Goal: Find specific fact: Find specific fact

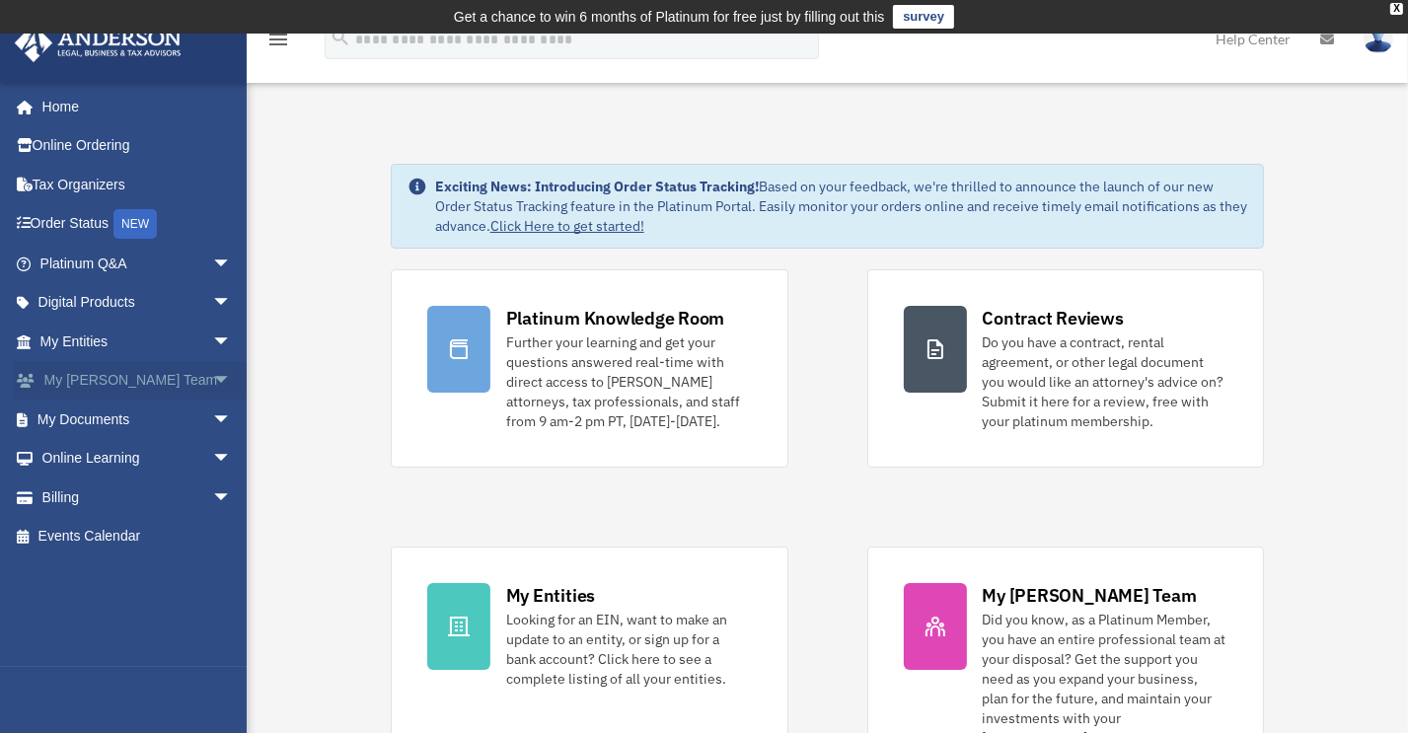
click at [212, 382] on span "arrow_drop_down" at bounding box center [231, 381] width 39 height 40
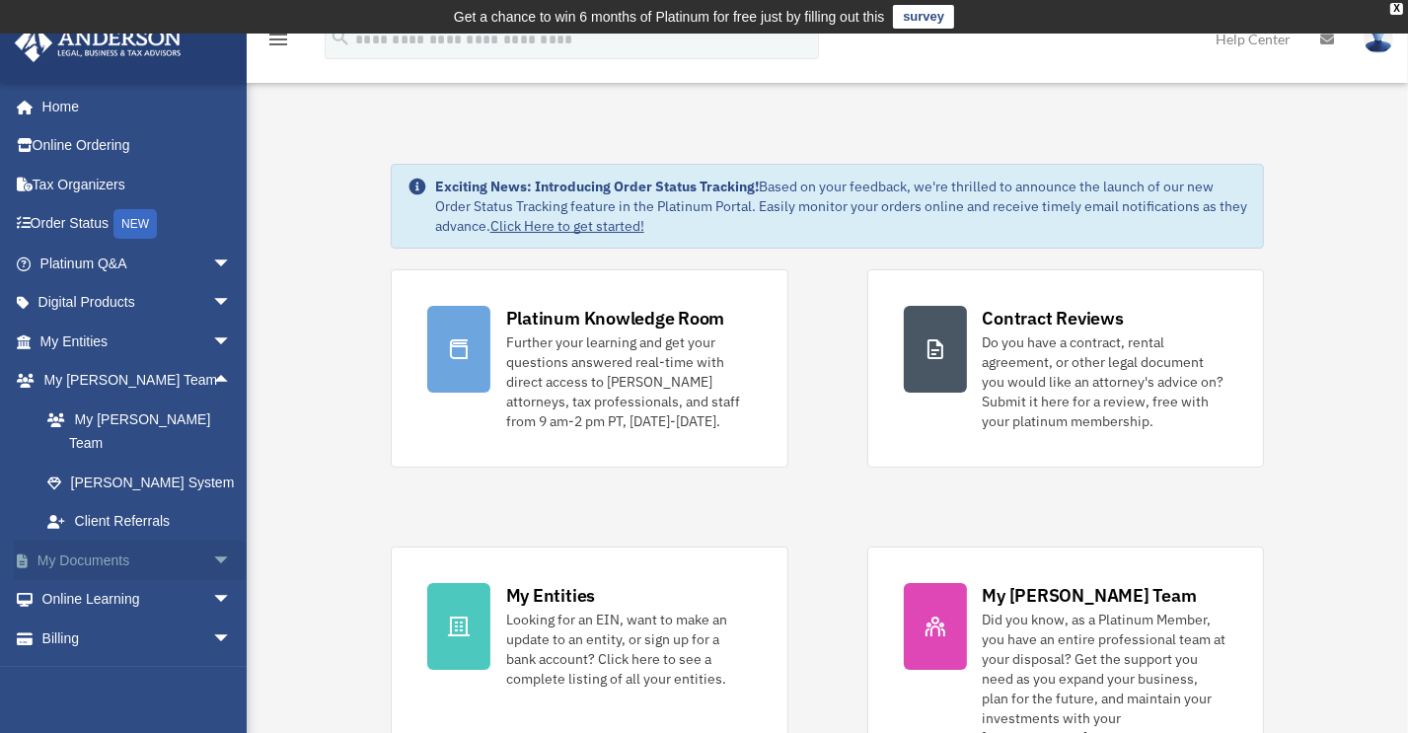
click at [212, 541] on span "arrow_drop_down" at bounding box center [231, 561] width 39 height 40
click at [82, 580] on link "Box" at bounding box center [145, 599] width 234 height 39
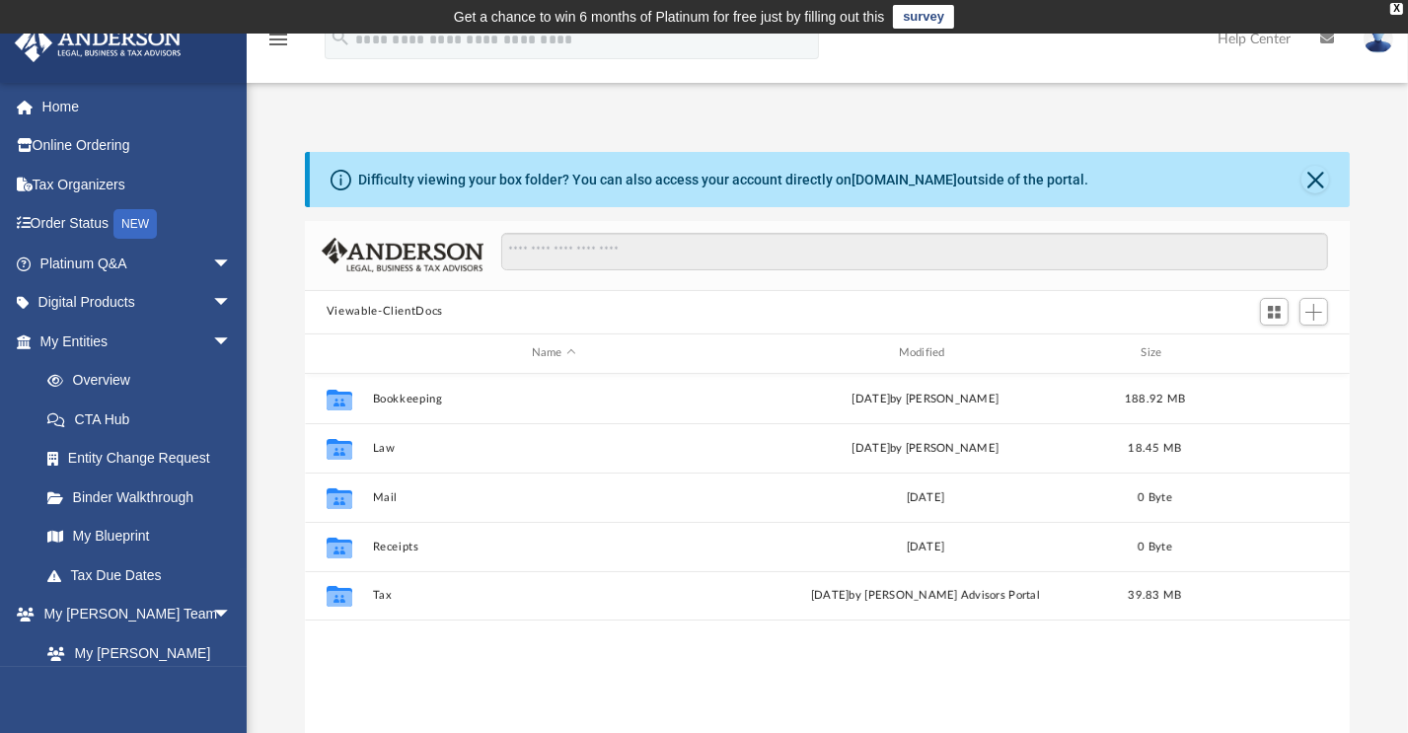
scroll to position [433, 1030]
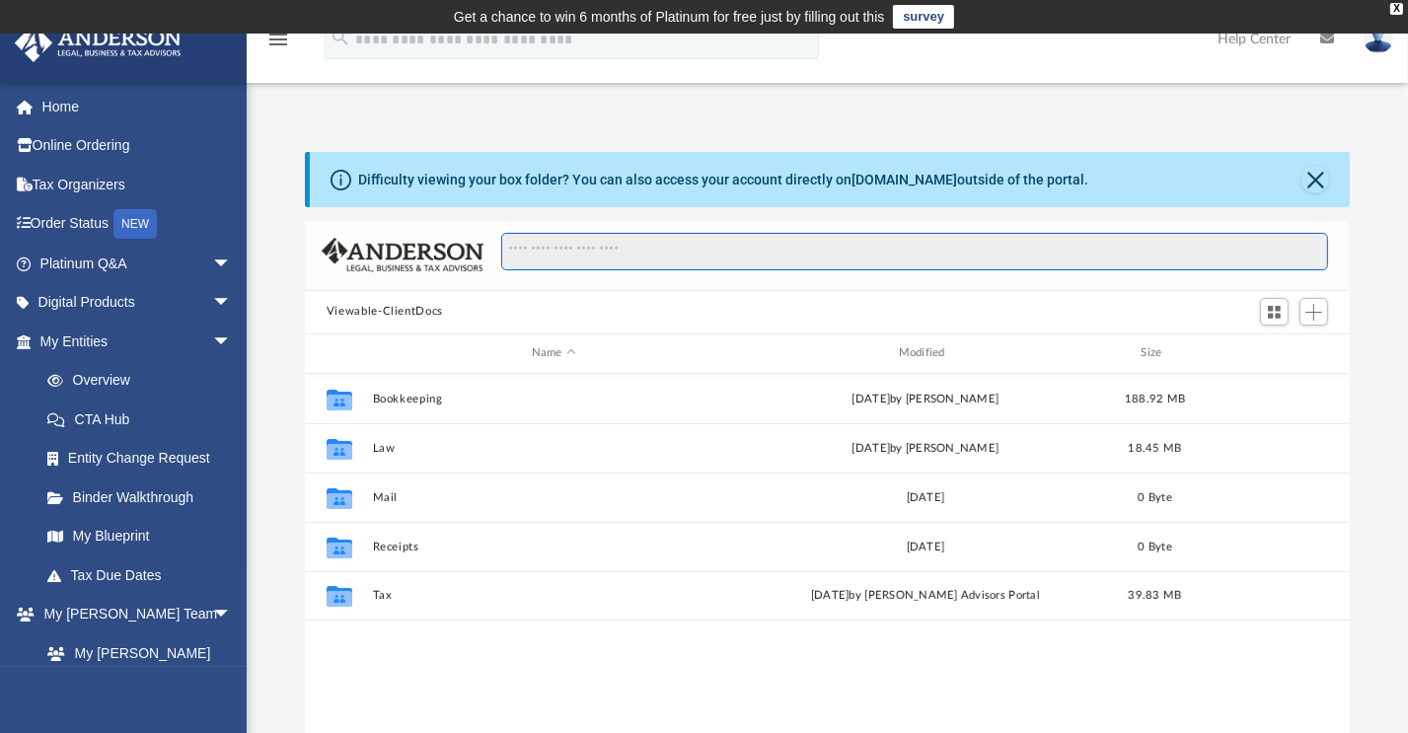
click at [615, 251] on input "Search files and folders" at bounding box center [915, 251] width 828 height 37
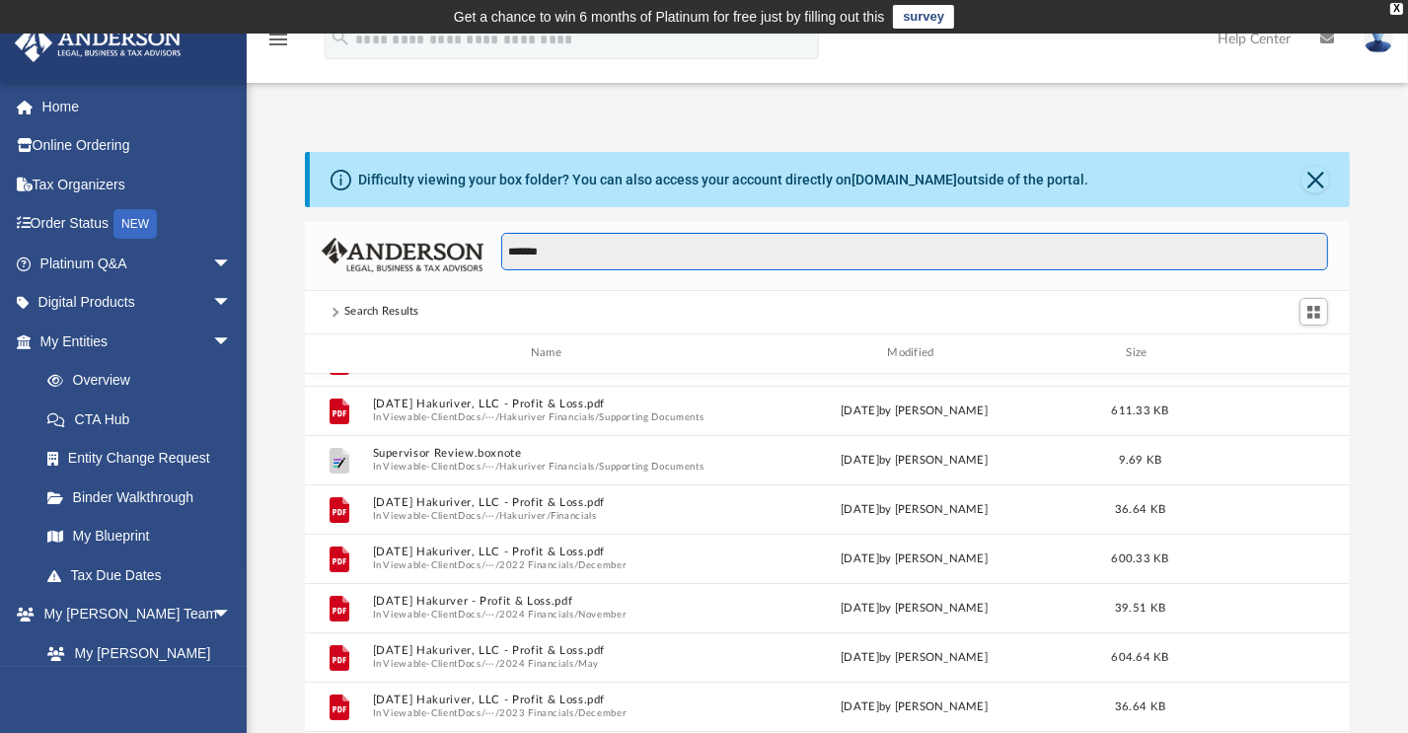
scroll to position [296, 0]
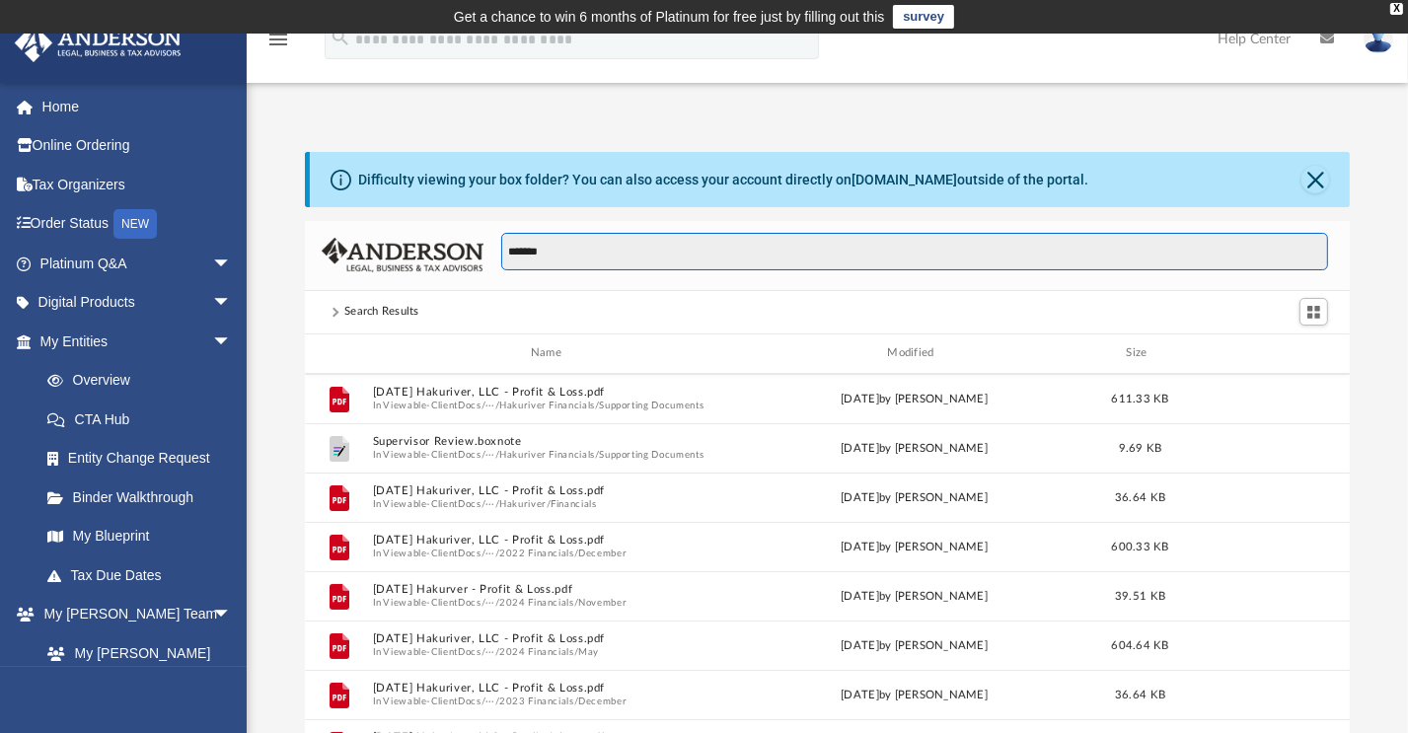
click at [596, 249] on input "*******" at bounding box center [915, 251] width 828 height 37
type input "**********"
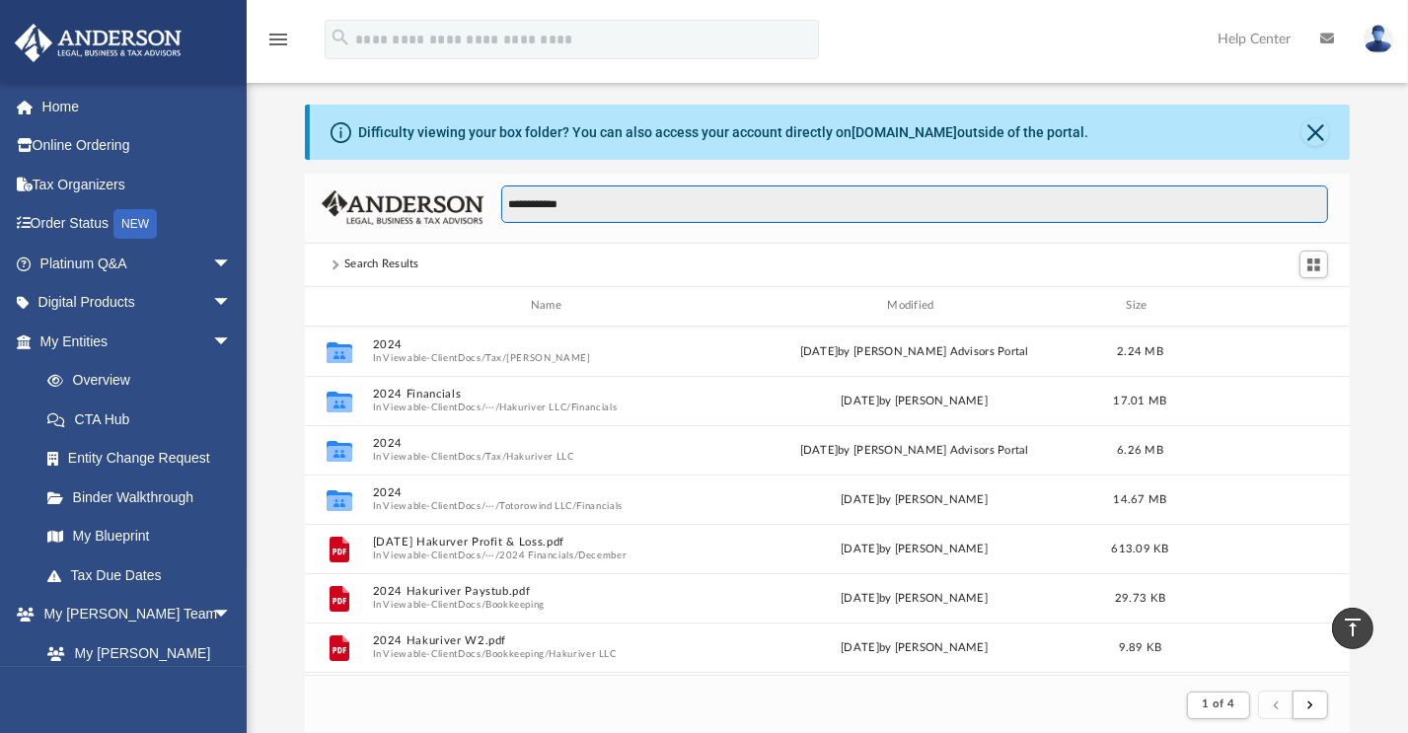
scroll to position [0, 0]
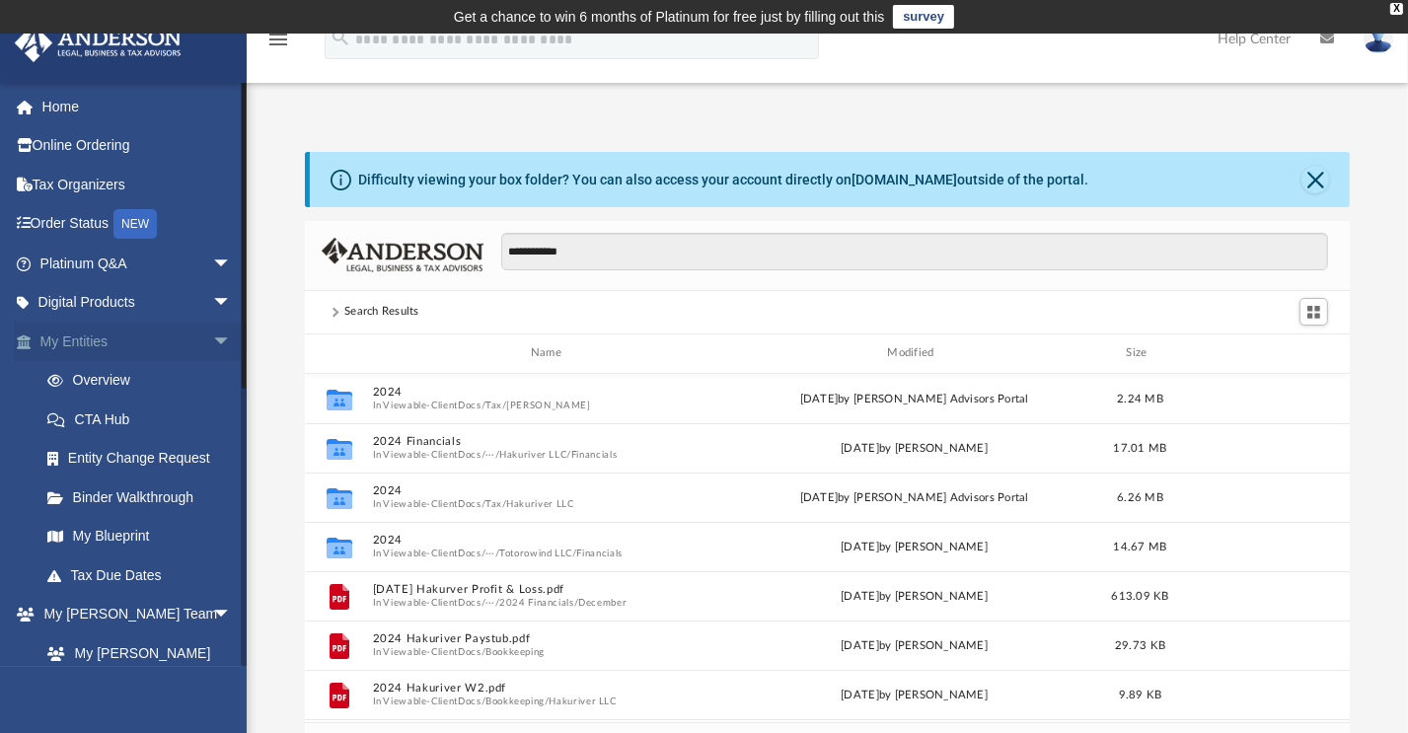
click at [111, 341] on link "My Entities arrow_drop_down" at bounding box center [138, 341] width 248 height 39
click at [212, 340] on span "arrow_drop_down" at bounding box center [231, 342] width 39 height 40
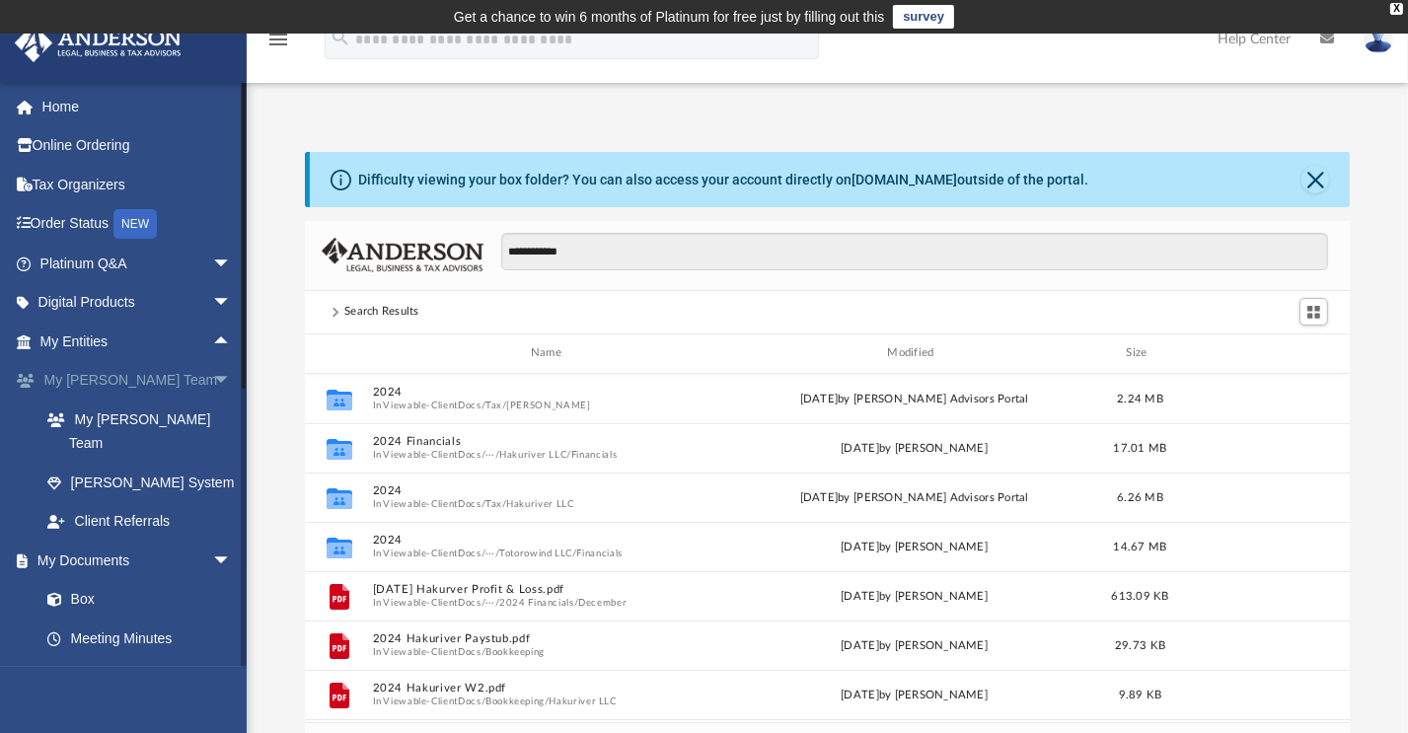
click at [212, 385] on span "arrow_drop_down" at bounding box center [231, 381] width 39 height 40
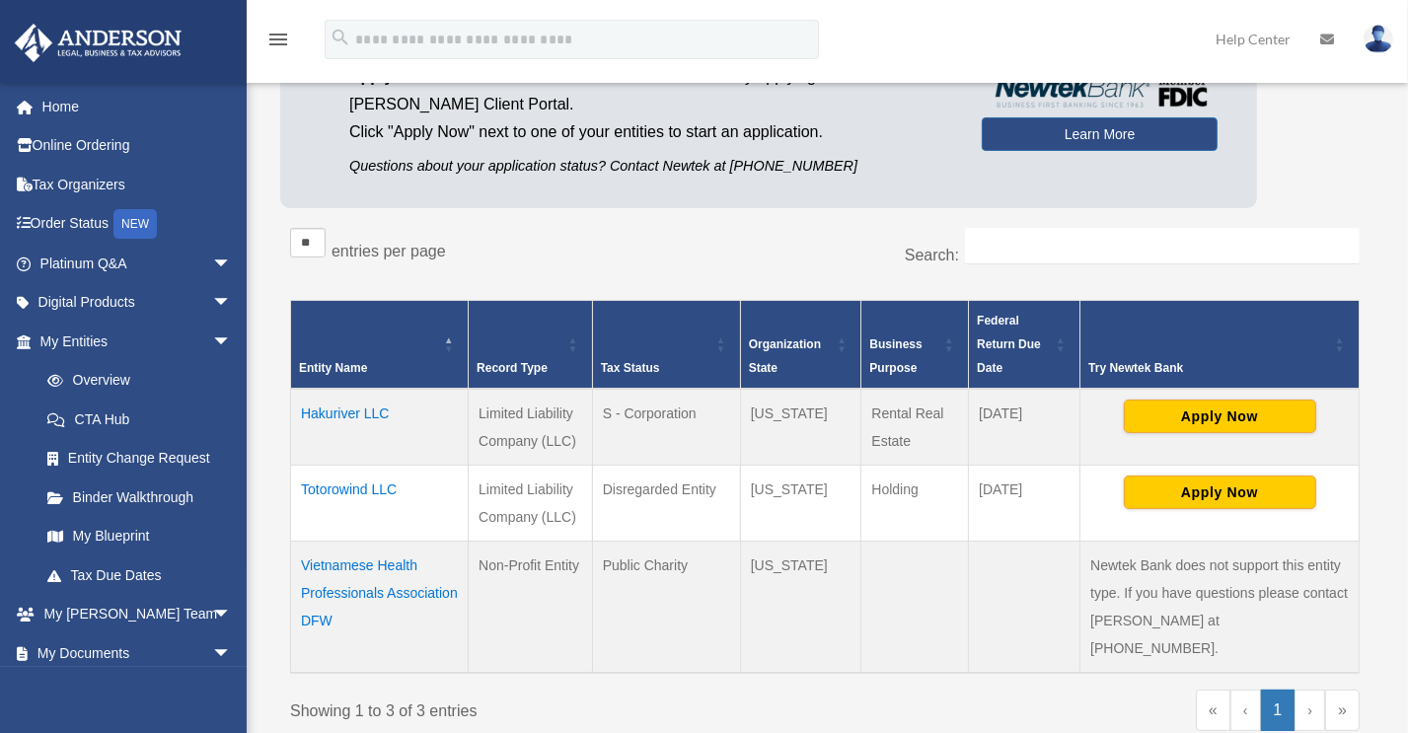
scroll to position [222, 0]
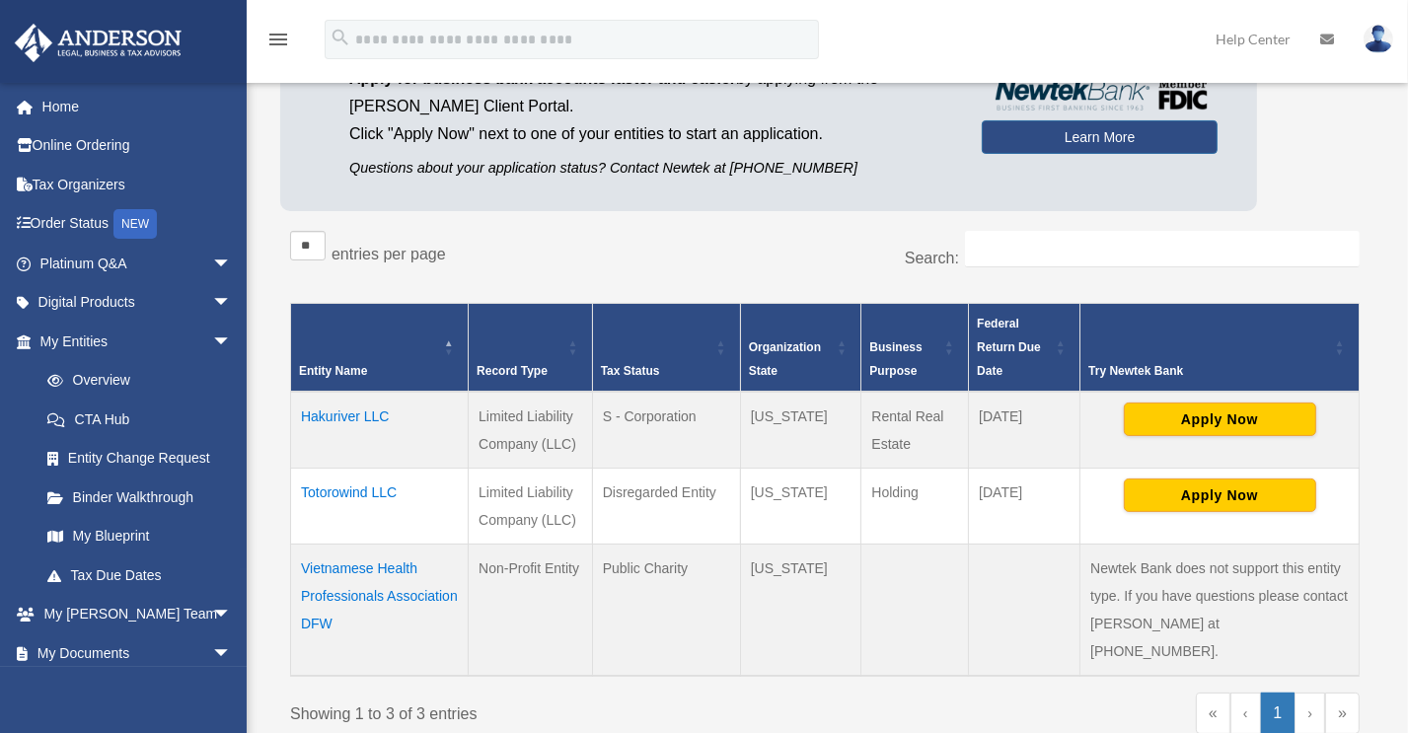
click at [376, 490] on td "Totorowind LLC" at bounding box center [380, 507] width 178 height 76
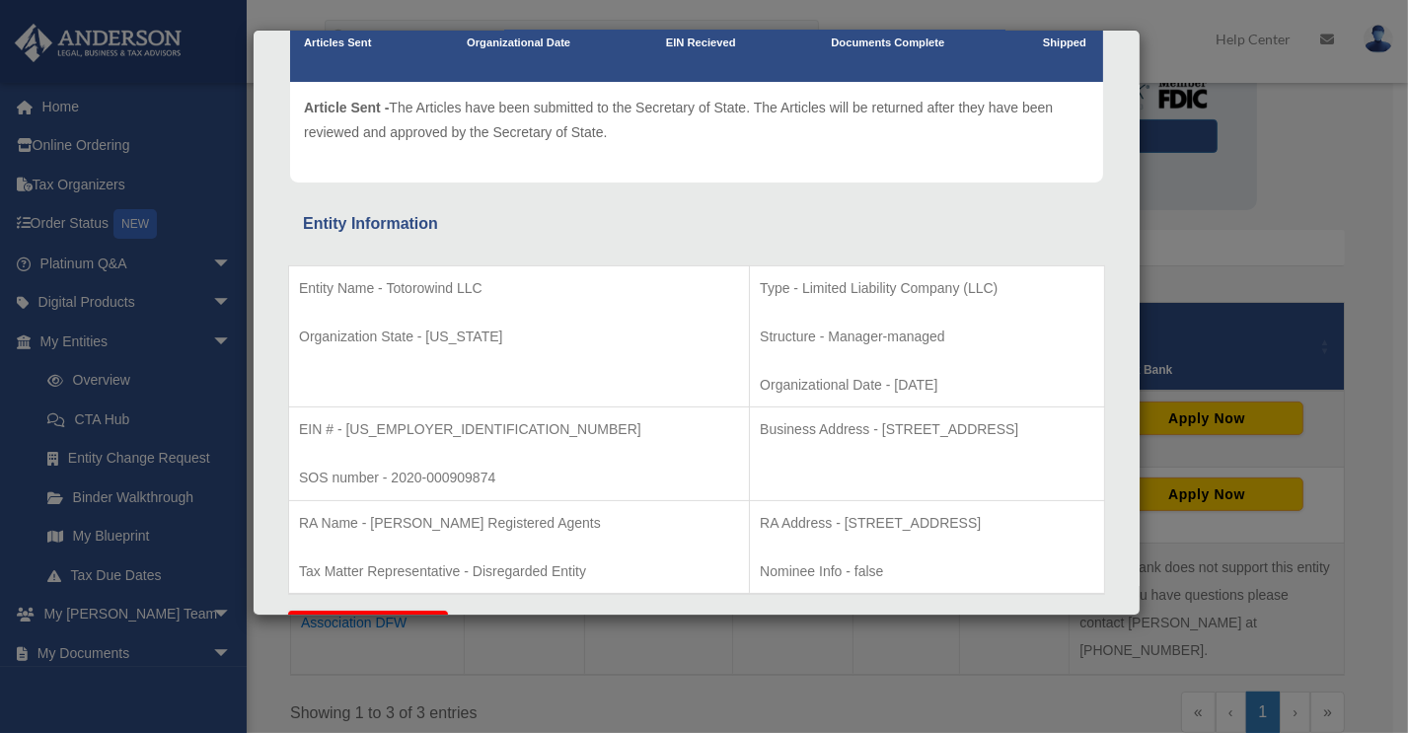
scroll to position [197, 0]
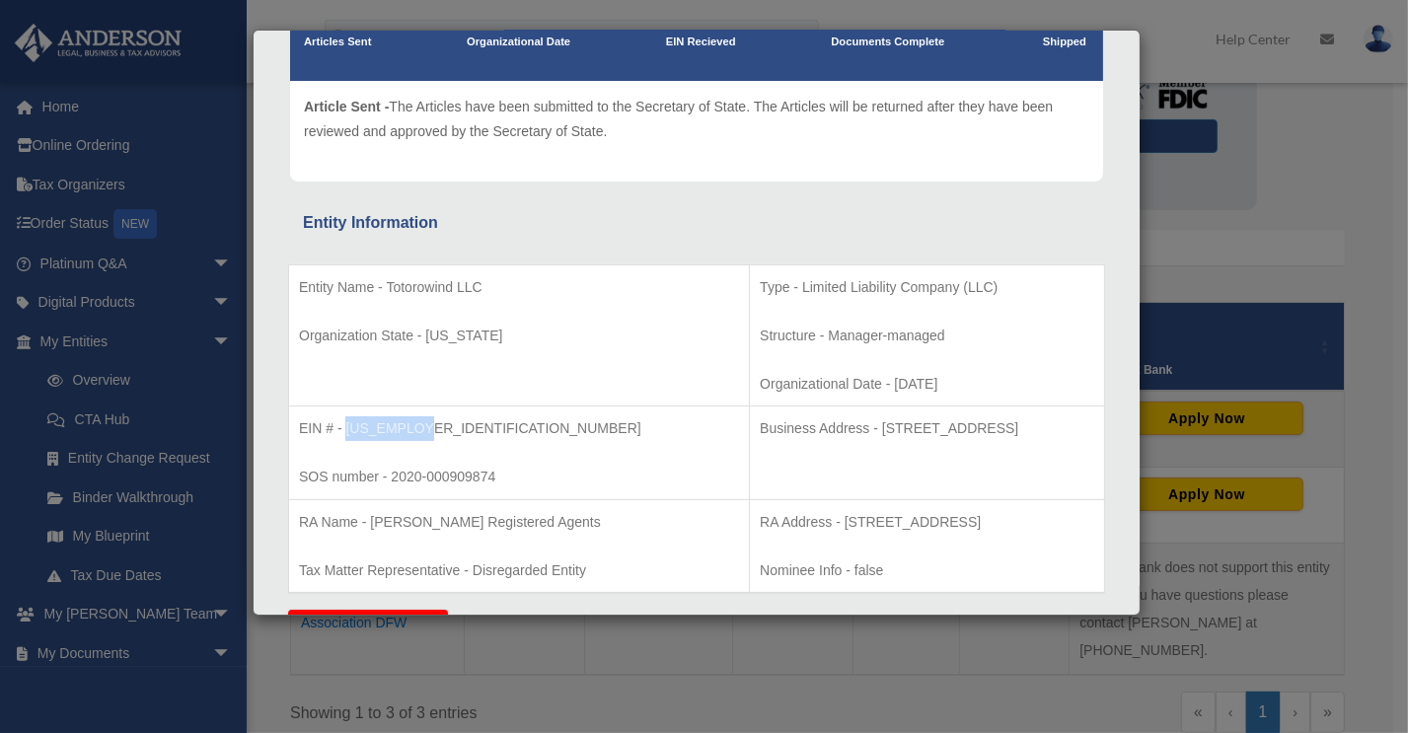
drag, startPoint x: 453, startPoint y: 421, endPoint x: 343, endPoint y: 429, distance: 109.8
click at [343, 429] on p "EIN # - 85-0685787" at bounding box center [519, 428] width 440 height 25
copy p "85-0685787"
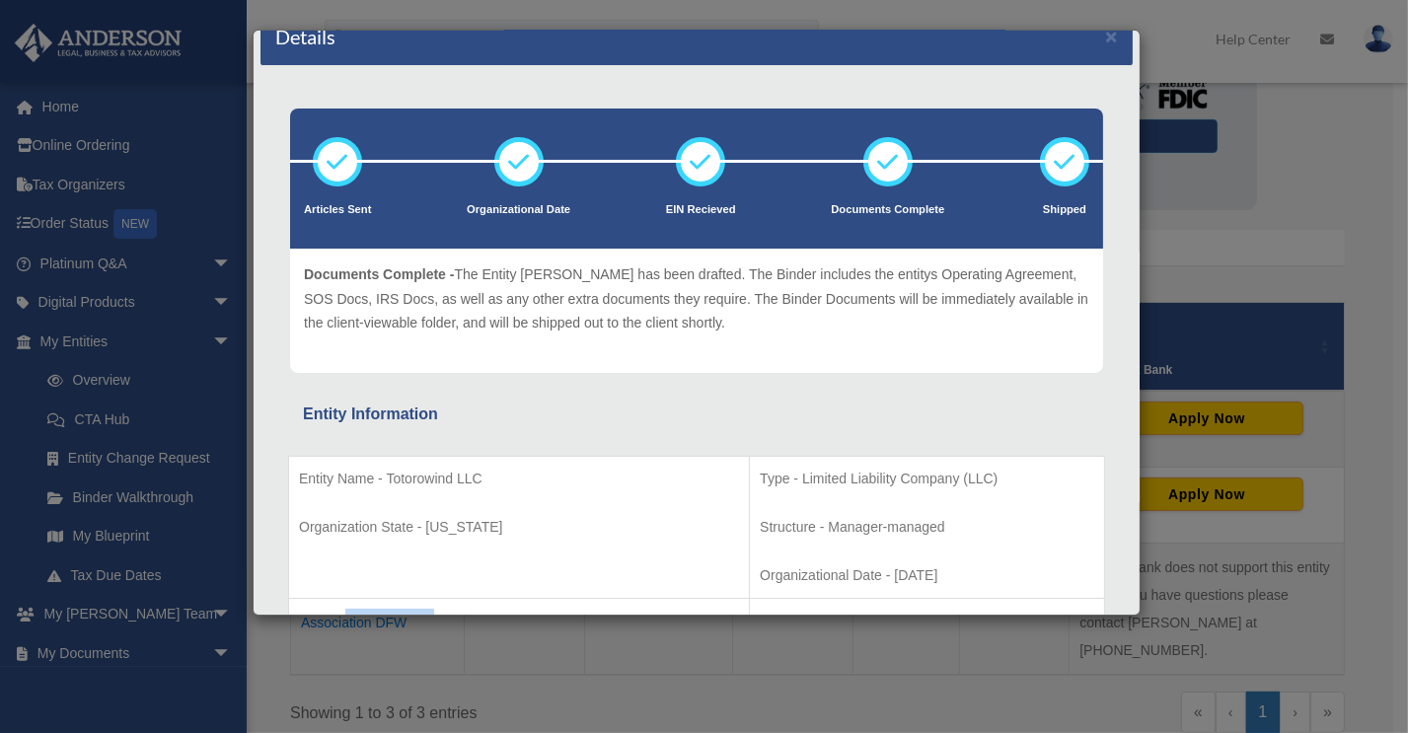
scroll to position [0, 0]
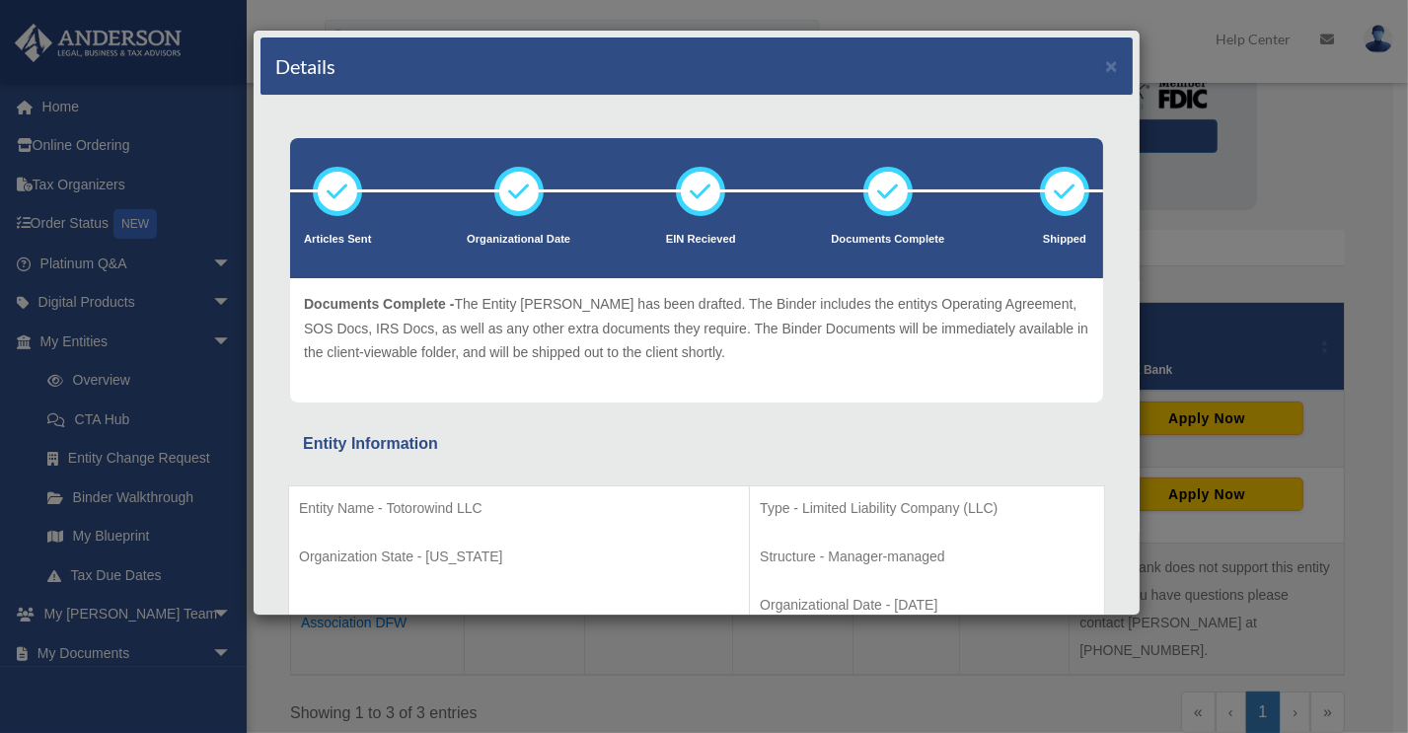
click at [1085, 70] on div "Details ×" at bounding box center [696, 66] width 872 height 58
click at [1105, 59] on button "×" at bounding box center [1111, 65] width 13 height 21
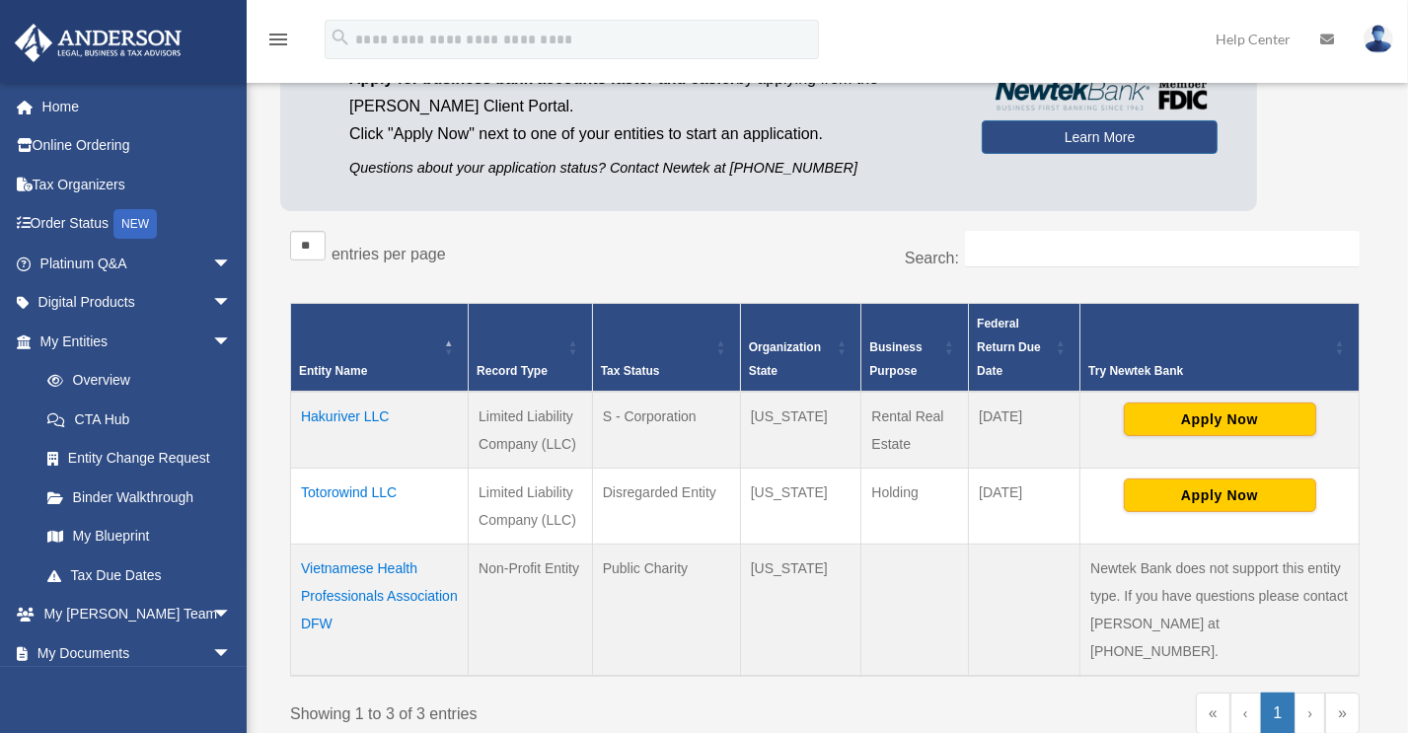
click at [362, 421] on td "Hakuriver LLC" at bounding box center [380, 430] width 178 height 77
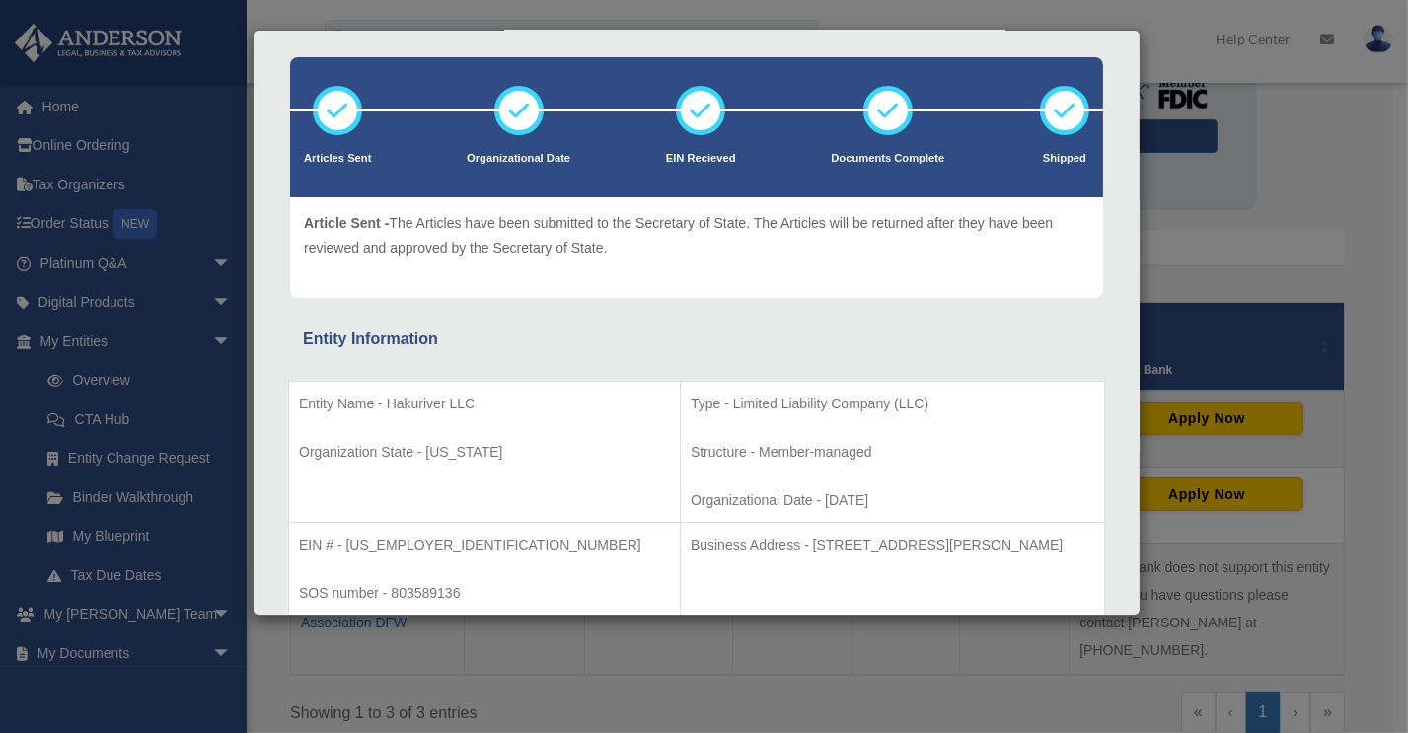
scroll to position [197, 0]
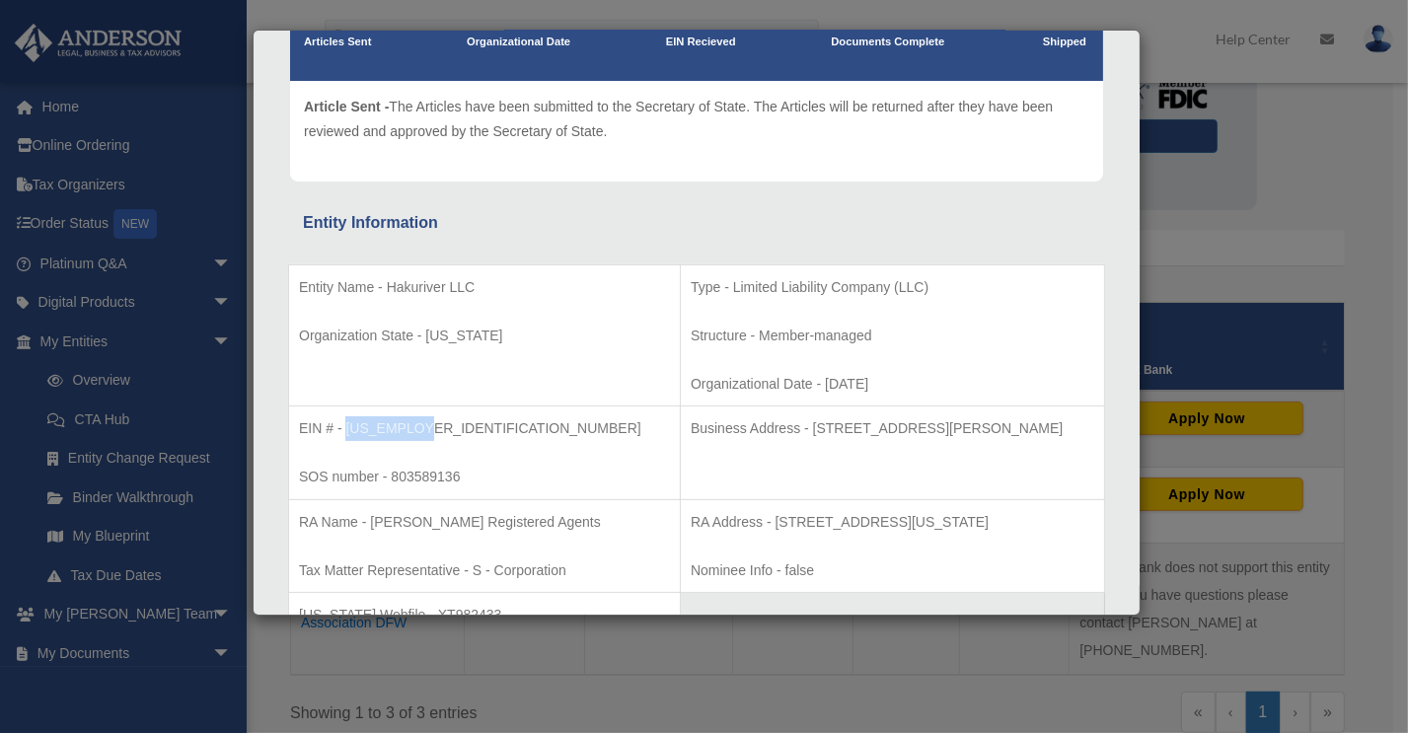
drag, startPoint x: 424, startPoint y: 422, endPoint x: 343, endPoint y: 422, distance: 80.9
click at [343, 422] on p "EIN # - 85-0691206" at bounding box center [484, 428] width 371 height 25
copy p "85-0691206"
